Goal: Task Accomplishment & Management: Use online tool/utility

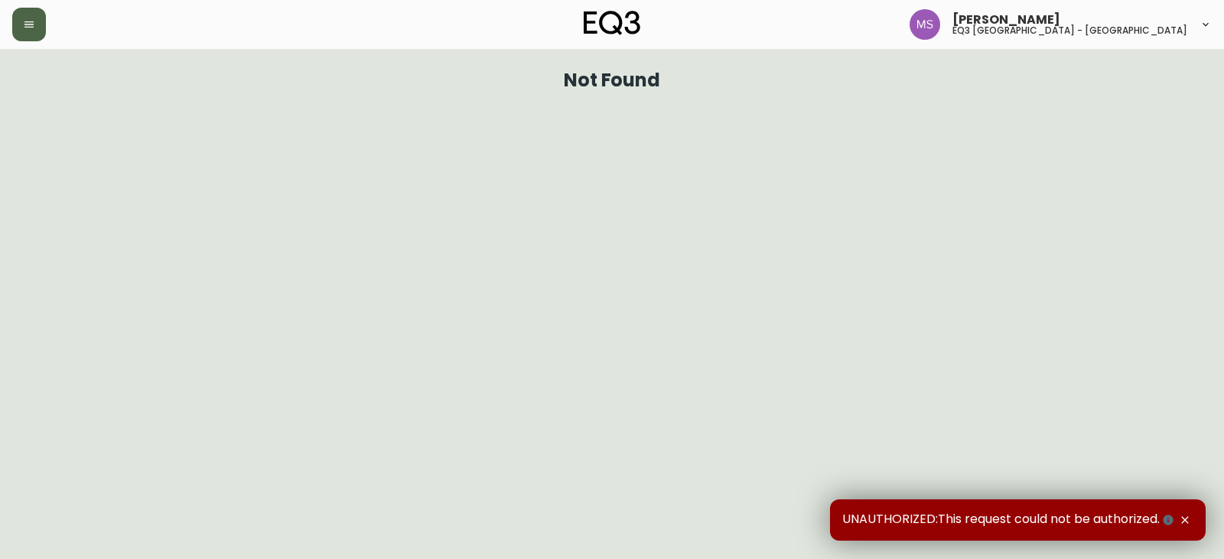
click at [42, 26] on button "button" at bounding box center [29, 25] width 34 height 34
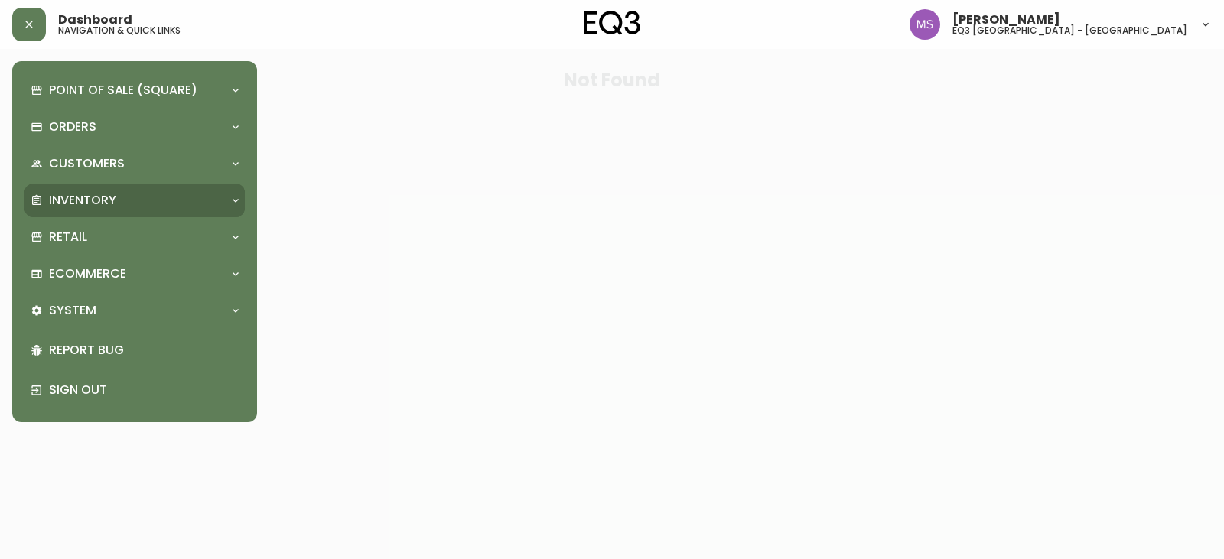
click at [90, 198] on p "Inventory" at bounding box center [82, 200] width 67 height 17
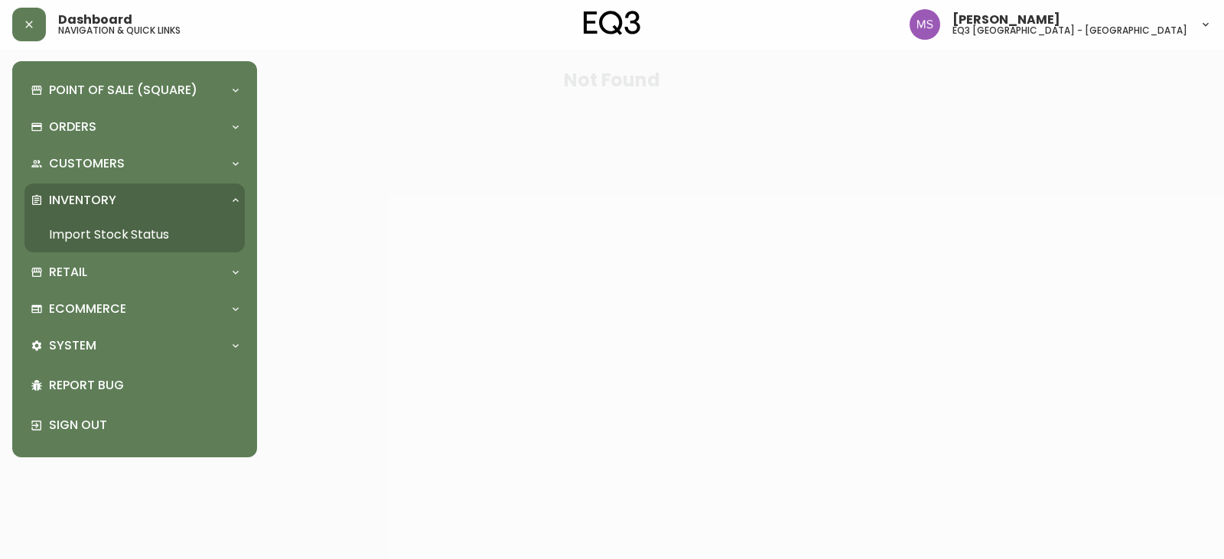
click at [97, 230] on link "Import Stock Status" at bounding box center [134, 234] width 220 height 35
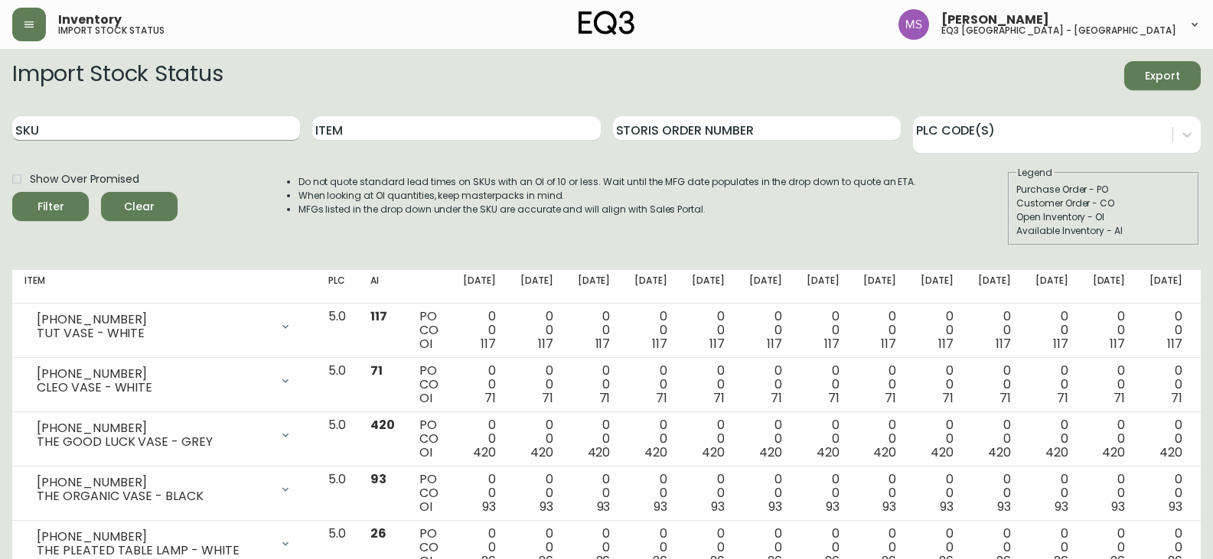
click at [118, 130] on input "SKU" at bounding box center [156, 128] width 288 height 24
paste input "[PHONE_NUMBER]"
type input "[PHONE_NUMBER]"
click at [12, 192] on button "Filter" at bounding box center [50, 206] width 77 height 29
